Goal: Information Seeking & Learning: Learn about a topic

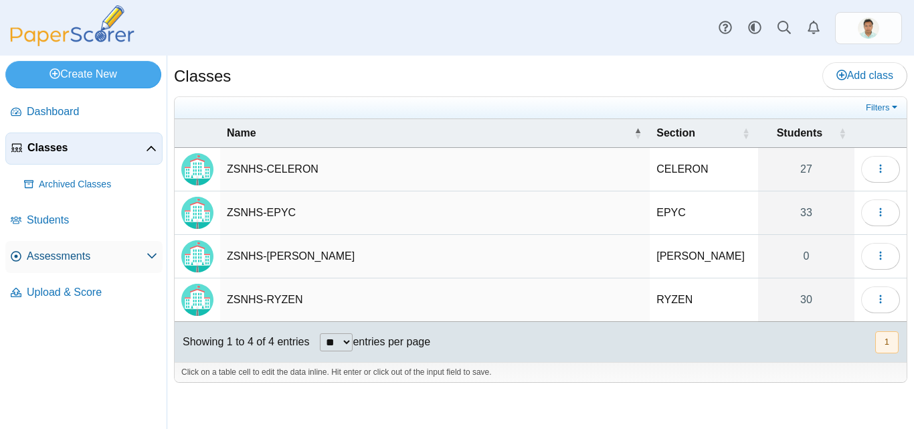
click at [51, 250] on span "Assessments" at bounding box center [87, 256] width 120 height 15
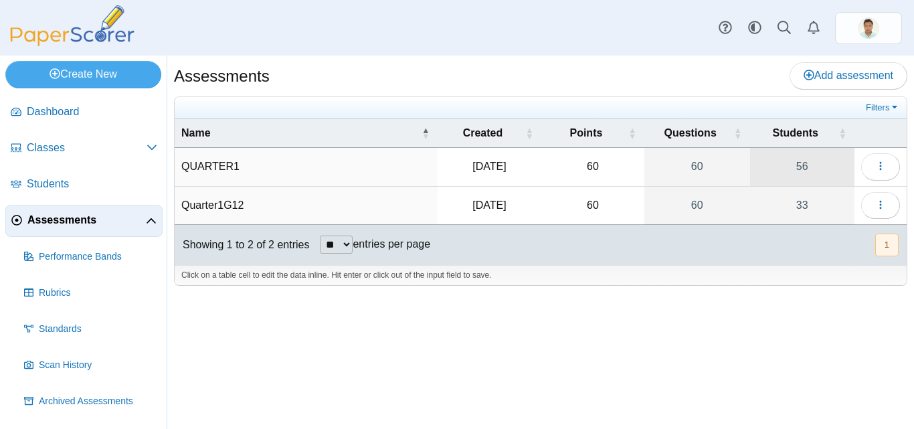
click at [790, 167] on link "56" at bounding box center [802, 166] width 104 height 37
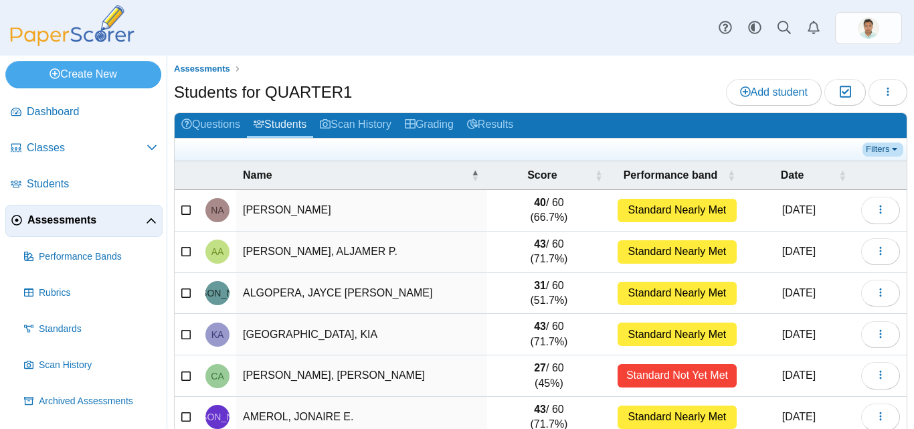
click at [872, 146] on link "Filters" at bounding box center [882, 148] width 41 height 13
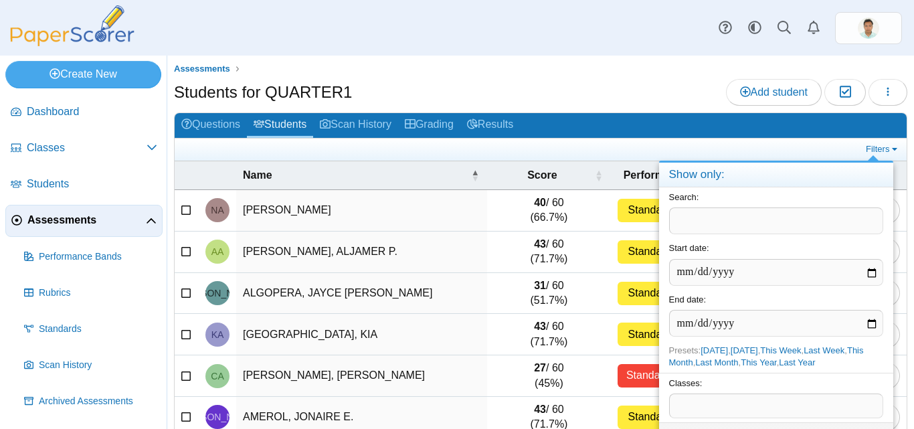
click at [824, 140] on div "Filters" at bounding box center [541, 149] width 732 height 22
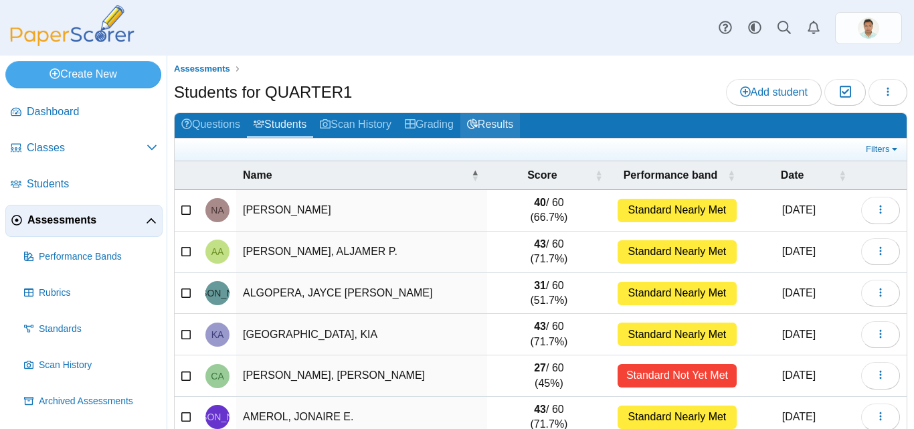
click at [493, 122] on link "Results" at bounding box center [490, 125] width 60 height 25
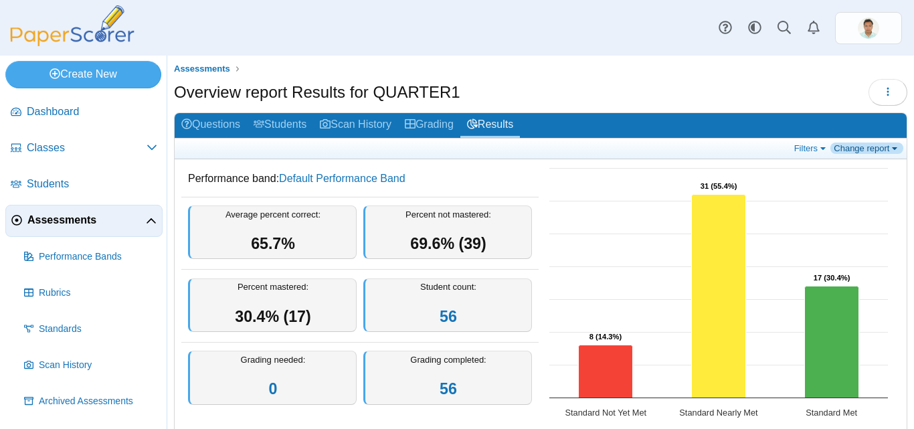
click at [858, 146] on link "Change report" at bounding box center [866, 147] width 73 height 11
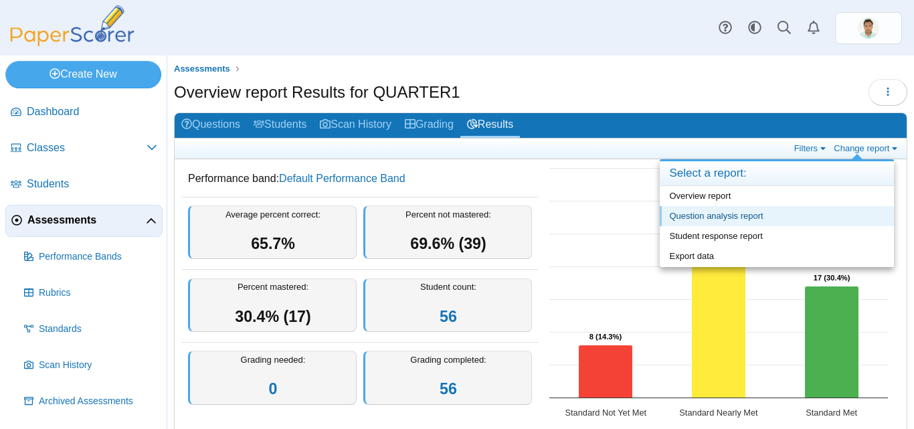
click at [784, 215] on link "Question analysis report" at bounding box center [777, 216] width 234 height 20
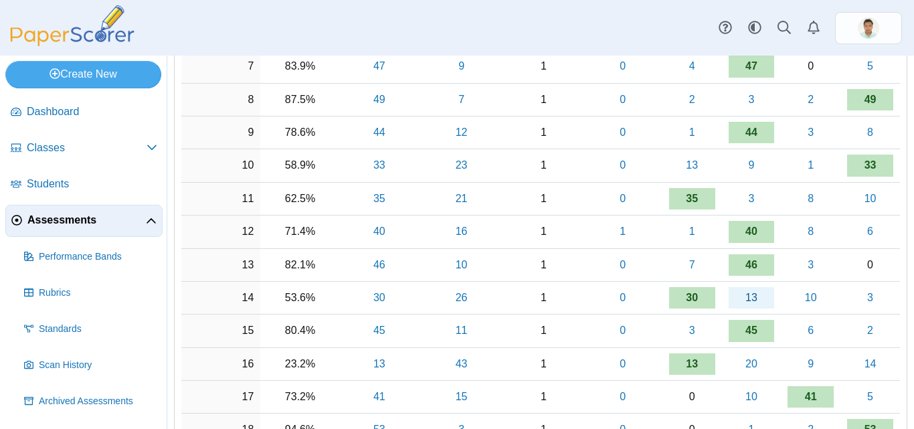
scroll to position [535, 0]
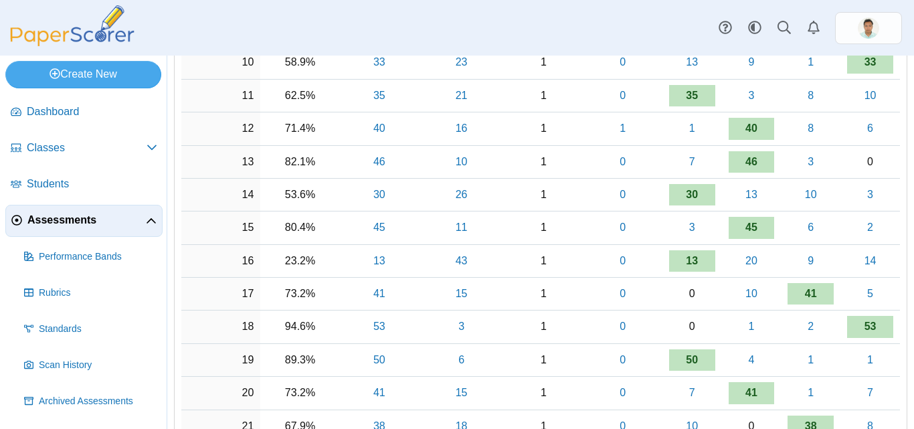
click at [769, 102] on td "3" at bounding box center [752, 96] width 60 height 33
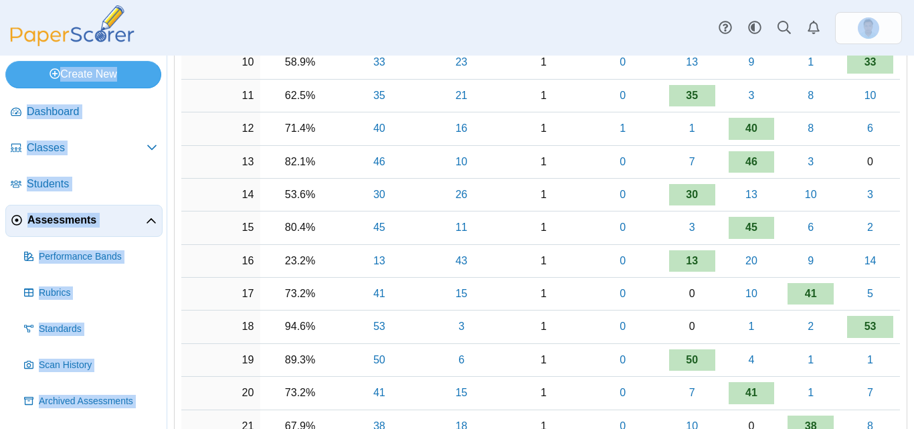
drag, startPoint x: 186, startPoint y: 15, endPoint x: 188, endPoint y: 70, distance: 54.9
click at [188, 70] on div "Dashboard Classes Archived classes Students" at bounding box center [457, 214] width 914 height 429
click at [220, 14] on div "Dashboard Classes Archived classes Students Assessments" at bounding box center [457, 28] width 914 height 56
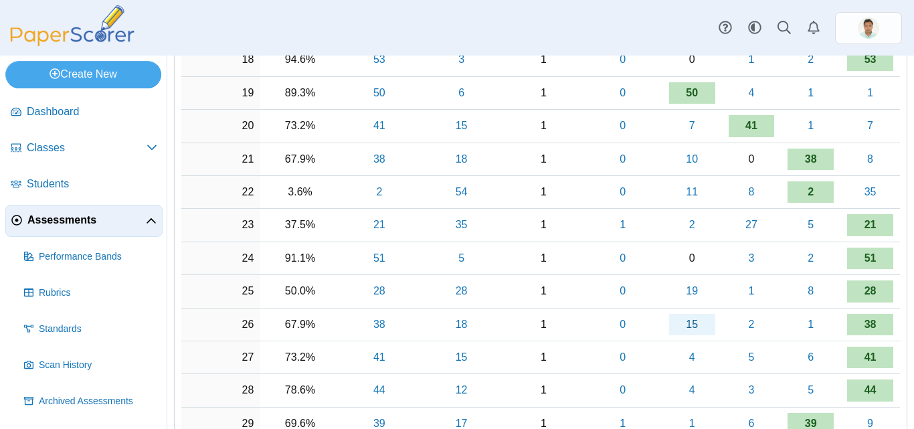
scroll to position [803, 0]
click at [710, 170] on td "10" at bounding box center [692, 158] width 60 height 33
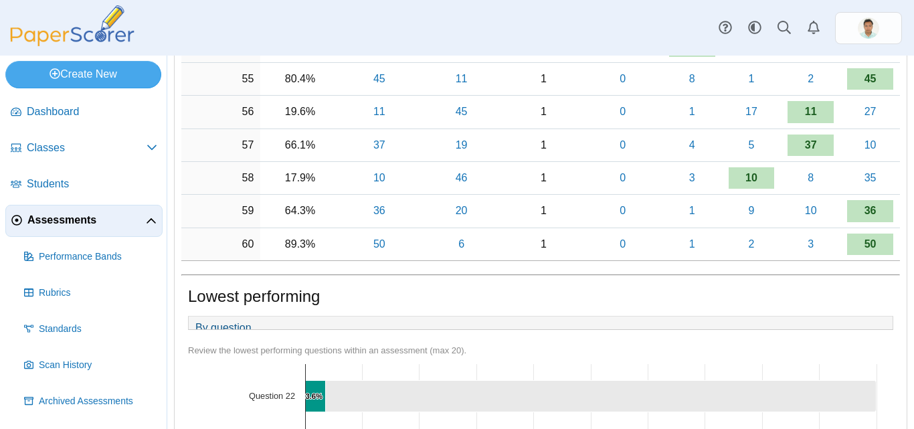
scroll to position [2007, 0]
